Goal: Task Accomplishment & Management: Complete application form

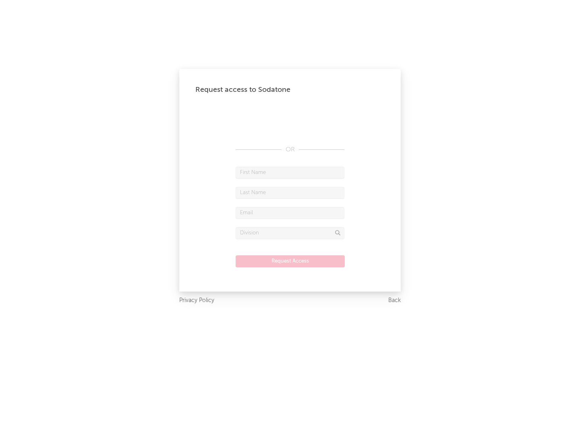
click at [290, 172] on input "text" at bounding box center [290, 173] width 109 height 12
type input "[PERSON_NAME]"
click at [290, 192] on input "text" at bounding box center [290, 193] width 109 height 12
type input "[PERSON_NAME]"
click at [290, 213] on input "text" at bounding box center [290, 213] width 109 height 12
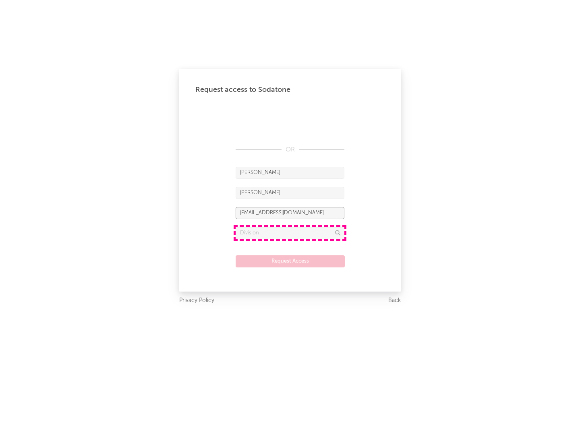
type input "[EMAIL_ADDRESS][DOMAIN_NAME]"
click at [290, 233] on input "text" at bounding box center [290, 233] width 109 height 12
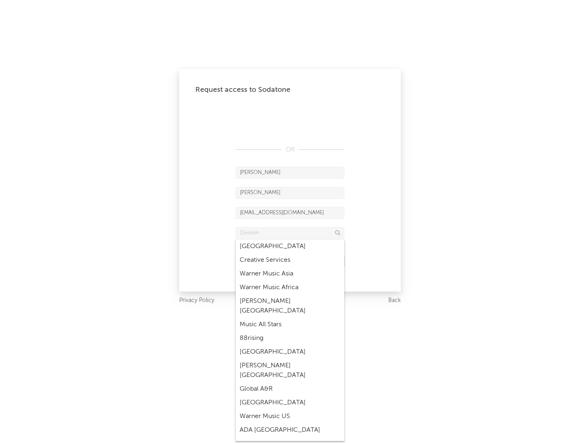
click at [290, 318] on div "Music All Stars" at bounding box center [290, 325] width 109 height 14
type input "Music All Stars"
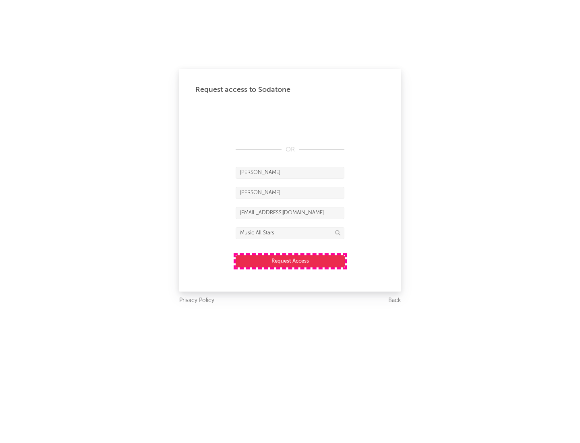
click at [290, 261] on button "Request Access" at bounding box center [290, 261] width 109 height 12
